Goal: Information Seeking & Learning: Learn about a topic

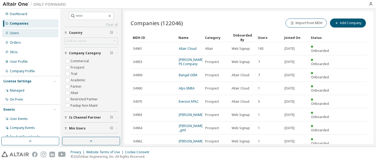
click at [34, 30] on div "Users" at bounding box center [30, 33] width 56 height 8
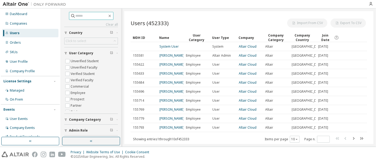
click at [76, 16] on input "text" at bounding box center [92, 15] width 32 height 5
paste input "**********"
type input "**********"
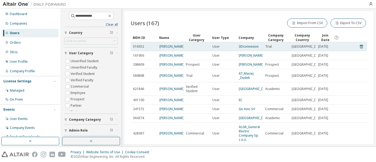
click at [167, 43] on td "[PERSON_NAME]" at bounding box center [170, 46] width 26 height 9
click at [173, 45] on link "[PERSON_NAME]" at bounding box center [171, 46] width 25 height 4
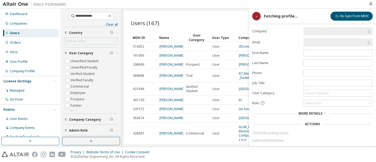
click at [269, 141] on form "Company Email First Name Last Name Phone Job Title User Category Select Categor…" at bounding box center [312, 92] width 121 height 130
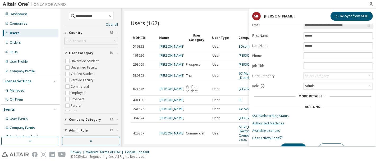
scroll to position [17, 0]
click at [271, 122] on link "Authorized Machines" at bounding box center [312, 123] width 121 height 4
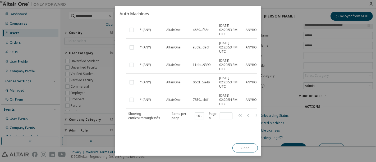
scroll to position [117, 15]
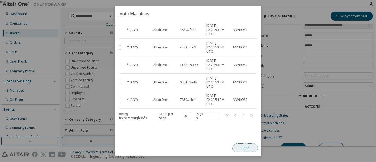
click at [248, 151] on button "Close" at bounding box center [244, 147] width 25 height 9
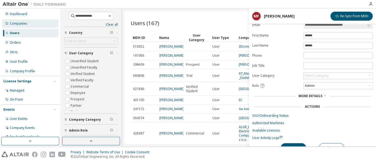
click at [10, 20] on div "Companies" at bounding box center [30, 23] width 56 height 8
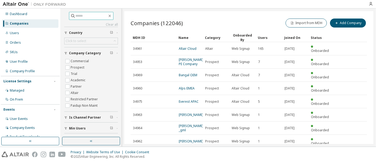
click at [80, 17] on input "text" at bounding box center [92, 15] width 32 height 5
paste input "*********"
type input "*********"
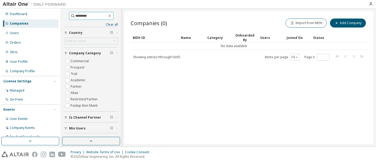
click at [80, 17] on input "*********" at bounding box center [92, 15] width 32 height 5
click at [112, 15] on icon "button" at bounding box center [110, 16] width 4 height 4
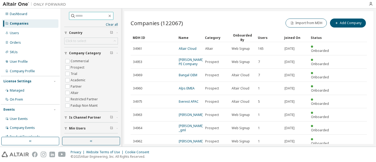
paste input "**********"
click at [90, 18] on input "**********" at bounding box center [92, 15] width 32 height 5
type input "**********"
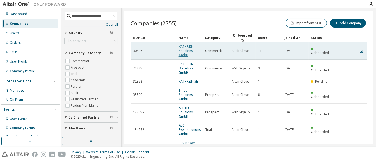
click at [185, 49] on link "KATHREIN Solutions GmbH" at bounding box center [186, 50] width 15 height 13
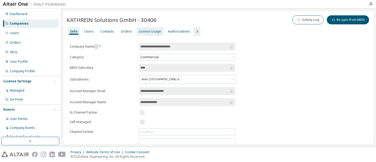
click at [144, 30] on div "License Usage" at bounding box center [150, 31] width 22 height 4
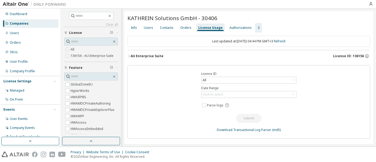
click at [129, 57] on icon "button" at bounding box center [128, 55] width 3 height 3
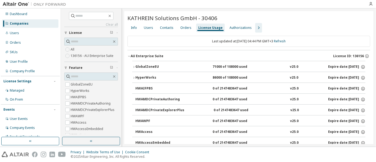
click at [134, 67] on icon "button" at bounding box center [133, 66] width 3 height 3
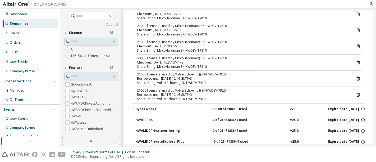
scroll to position [112, 0]
click at [356, 95] on icon at bounding box center [358, 95] width 5 height 5
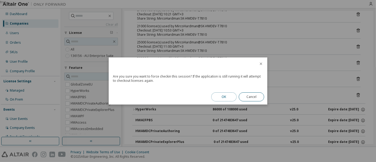
click at [226, 98] on button "OK" at bounding box center [223, 96] width 25 height 9
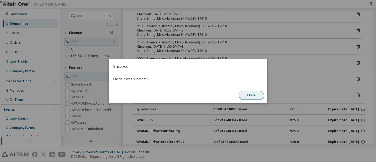
click at [250, 98] on button "Close" at bounding box center [251, 95] width 25 height 9
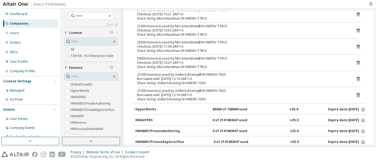
click at [356, 79] on icon at bounding box center [358, 78] width 5 height 5
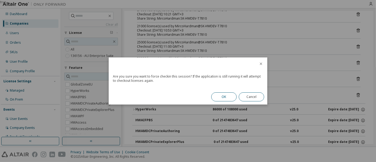
click at [221, 97] on button "OK" at bounding box center [223, 96] width 25 height 9
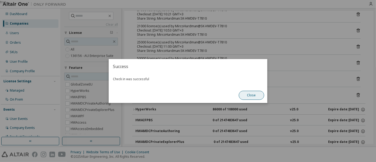
click at [252, 96] on button "Close" at bounding box center [251, 95] width 25 height 9
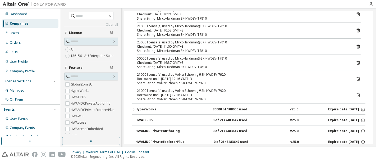
scroll to position [0, 0]
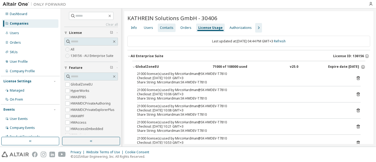
click at [163, 26] on div "Contacts" at bounding box center [166, 28] width 13 height 4
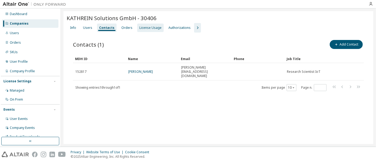
click at [145, 27] on div "License Usage" at bounding box center [150, 28] width 22 height 4
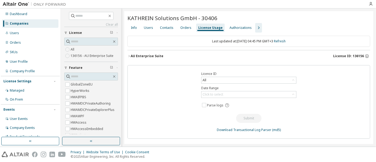
click at [130, 57] on icon "button" at bounding box center [128, 55] width 3 height 3
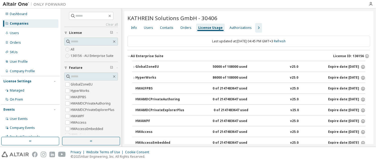
click at [132, 67] on icon "button" at bounding box center [133, 66] width 3 height 3
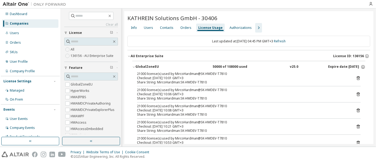
click at [134, 65] on button "GlobalZoneEU 50000 of 108000 used v25.0 Expire date: [DATE]" at bounding box center [248, 67] width 233 height 12
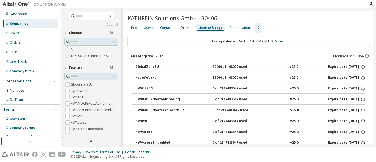
click at [134, 76] on icon "button" at bounding box center [133, 77] width 3 height 3
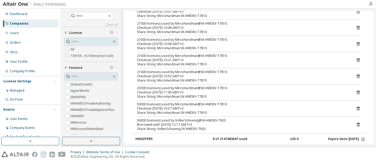
scroll to position [93, 0]
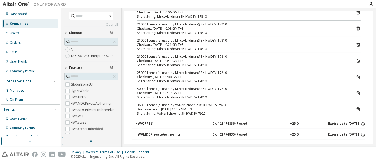
click at [357, 108] on icon at bounding box center [358, 109] width 3 height 4
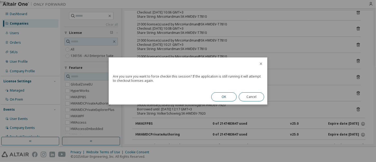
click at [227, 97] on button "OK" at bounding box center [223, 96] width 25 height 9
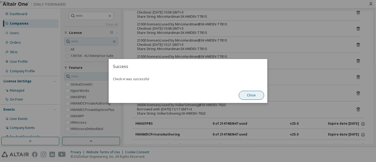
click at [251, 95] on button "Close" at bounding box center [251, 95] width 25 height 9
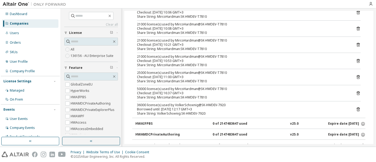
scroll to position [0, 0]
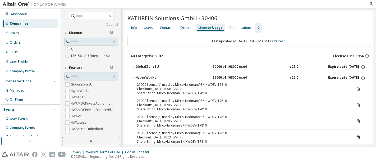
click at [133, 76] on icon "button" at bounding box center [133, 77] width 3 height 3
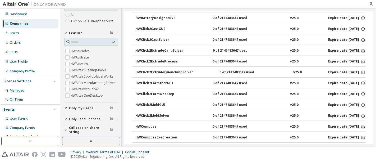
scroll to position [34, 0]
click at [88, 118] on span "Only used licenses" at bounding box center [84, 119] width 31 height 4
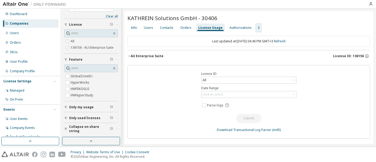
scroll to position [7, 0]
click at [135, 54] on div "AU Enterprise Suite" at bounding box center [147, 56] width 33 height 4
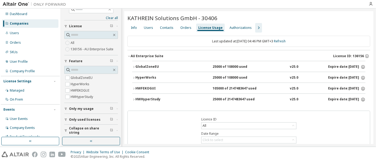
click at [133, 87] on icon "button" at bounding box center [133, 88] width 3 height 3
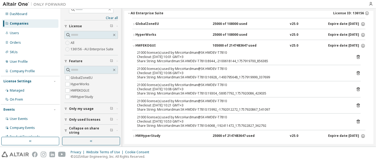
scroll to position [44, 0]
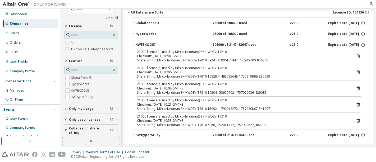
click at [142, 44] on div "HWFEKOGUI" at bounding box center [159, 45] width 48 height 5
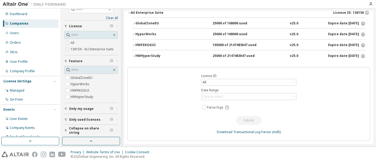
scroll to position [42, 0]
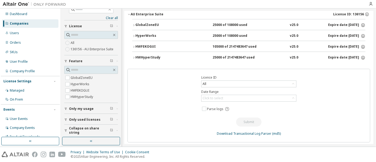
click at [141, 55] on div "HWHyperStudy" at bounding box center [159, 57] width 48 height 5
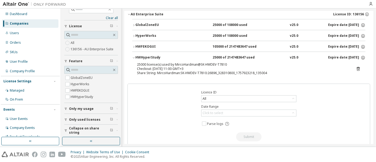
click at [141, 55] on div "HWHyperStudy" at bounding box center [159, 57] width 48 height 5
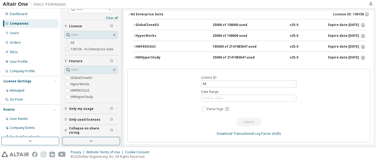
click at [133, 36] on icon "button" at bounding box center [133, 35] width 3 height 3
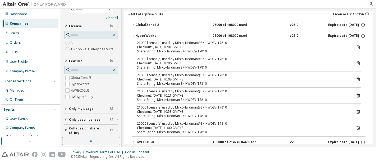
click at [133, 36] on icon "button" at bounding box center [133, 35] width 3 height 3
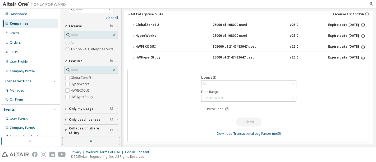
click at [135, 25] on icon "button" at bounding box center [133, 25] width 3 height 3
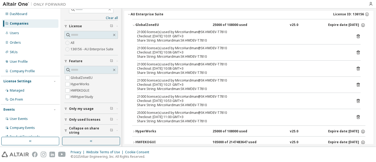
click at [135, 25] on icon "button" at bounding box center [133, 25] width 3 height 3
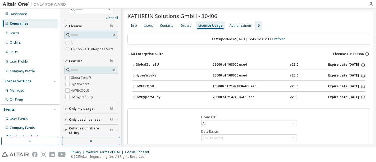
scroll to position [0, 0]
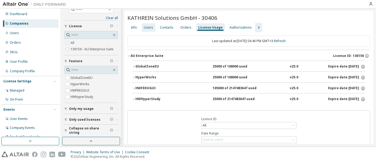
click at [148, 25] on div "Users" at bounding box center [148, 27] width 9 height 4
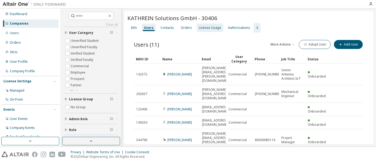
click at [210, 27] on div "License Usage" at bounding box center [210, 28] width 22 height 4
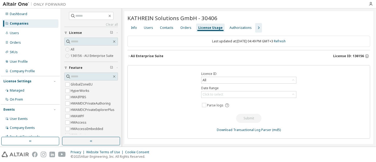
click at [137, 56] on div "AU Enterprise Suite" at bounding box center [147, 56] width 33 height 4
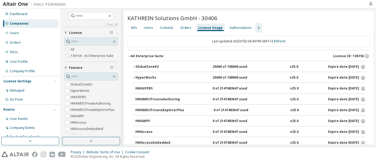
click at [132, 77] on icon "button" at bounding box center [133, 77] width 3 height 3
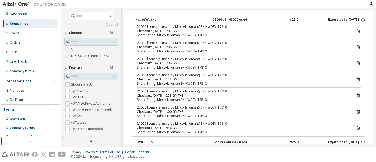
scroll to position [58, 0]
